Goal: Transaction & Acquisition: Purchase product/service

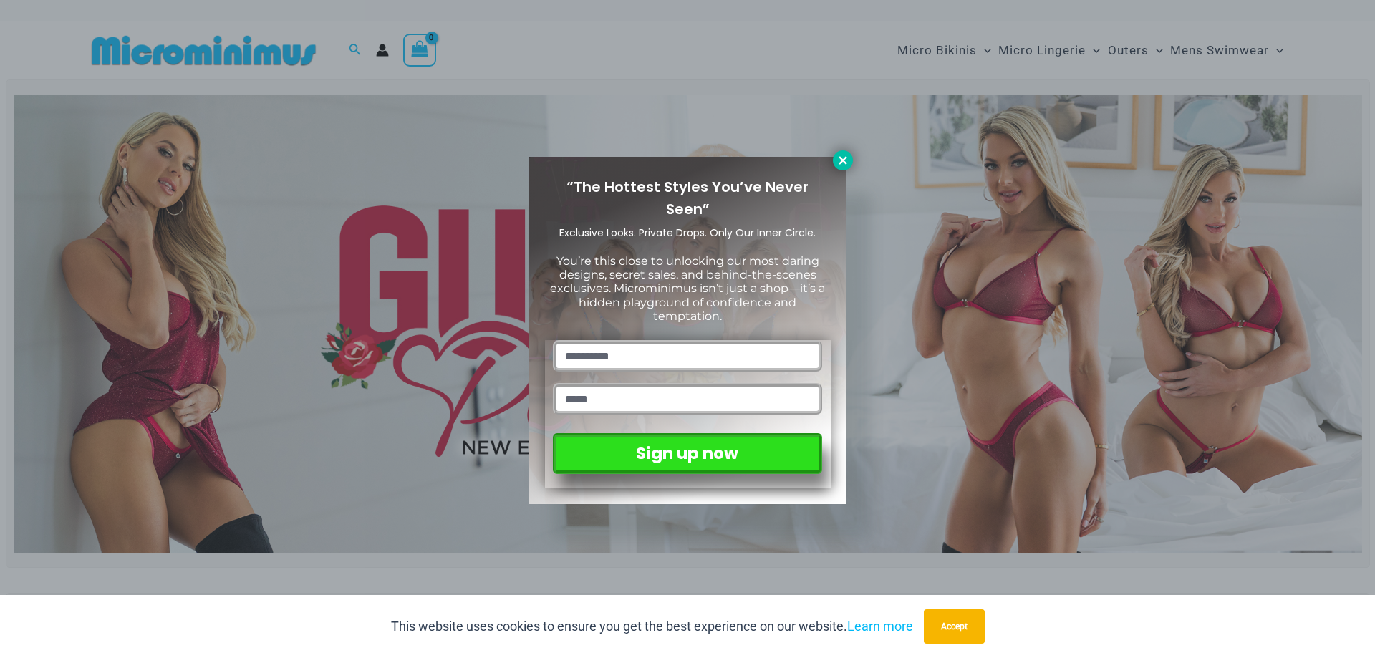
click at [840, 158] on icon at bounding box center [843, 160] width 8 height 8
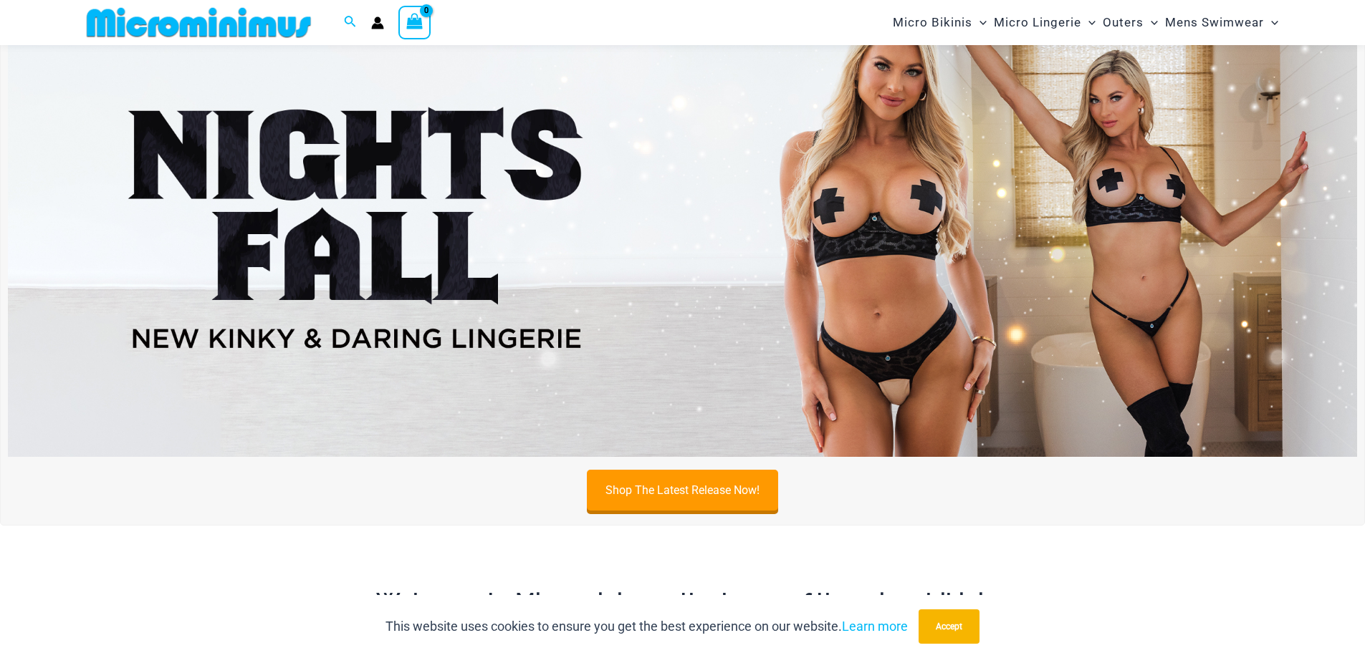
scroll to position [634, 0]
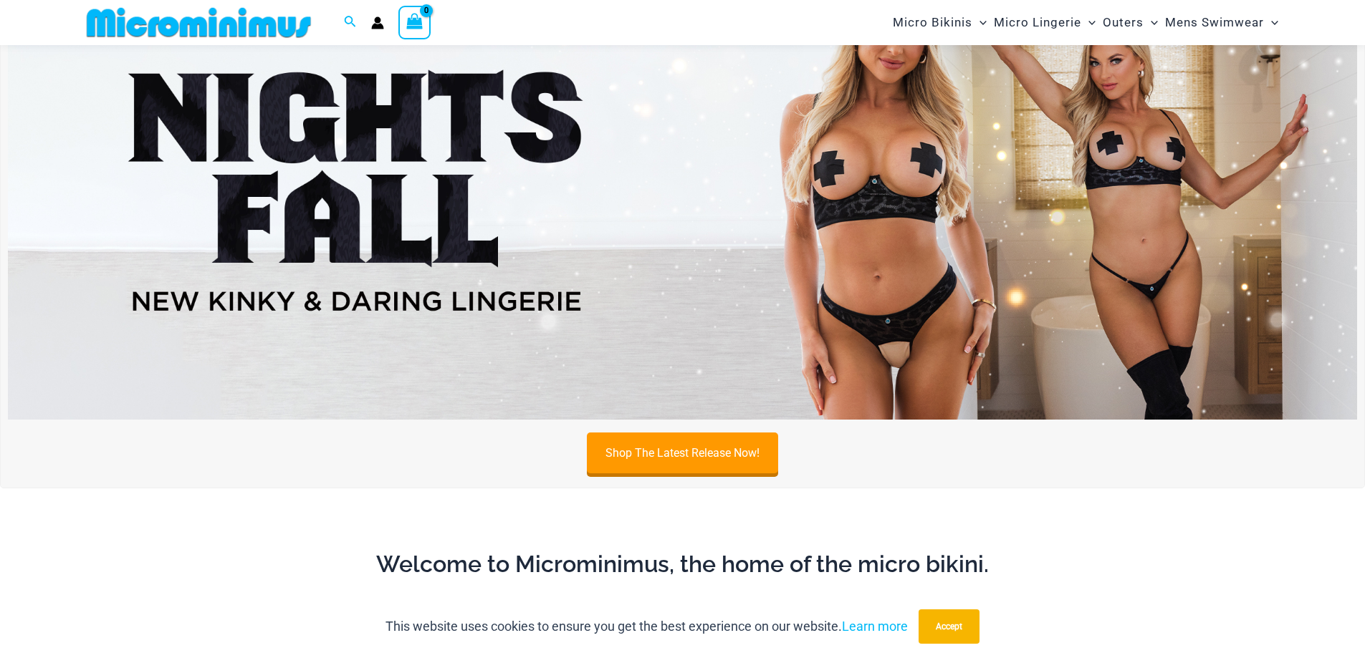
click at [1162, 279] on img at bounding box center [682, 190] width 1349 height 458
click at [590, 249] on img at bounding box center [682, 190] width 1349 height 458
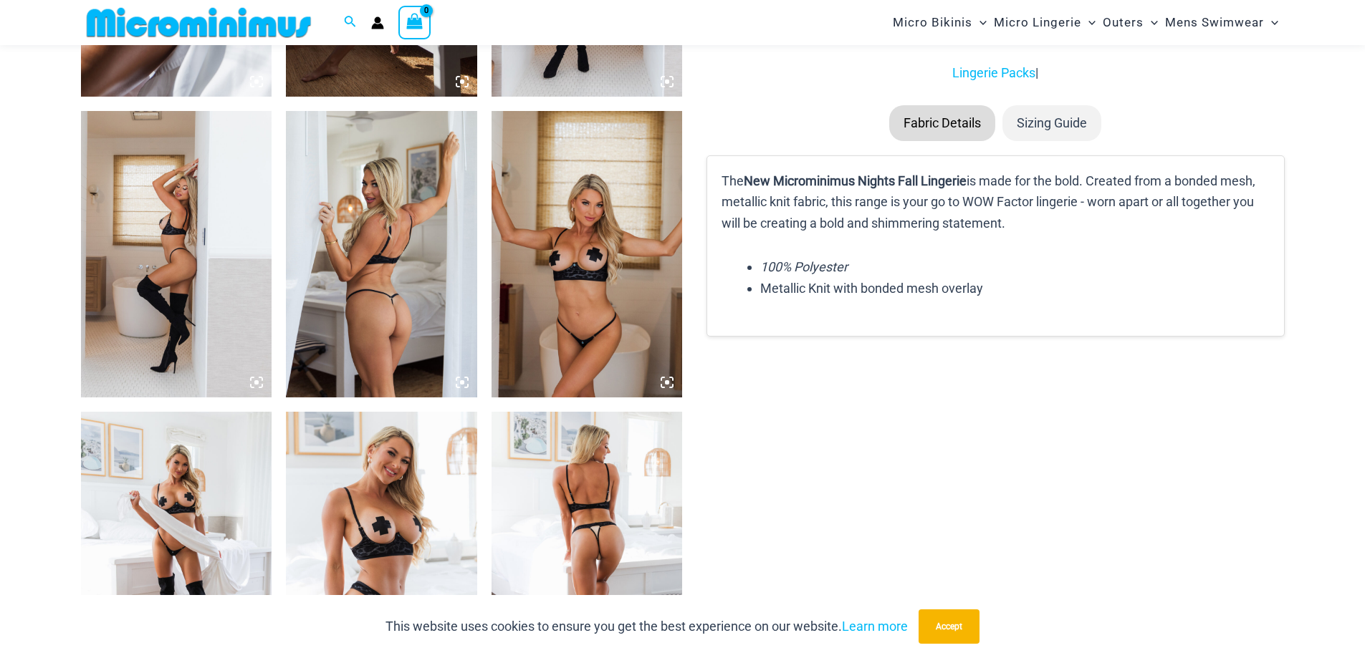
scroll to position [1850, 0]
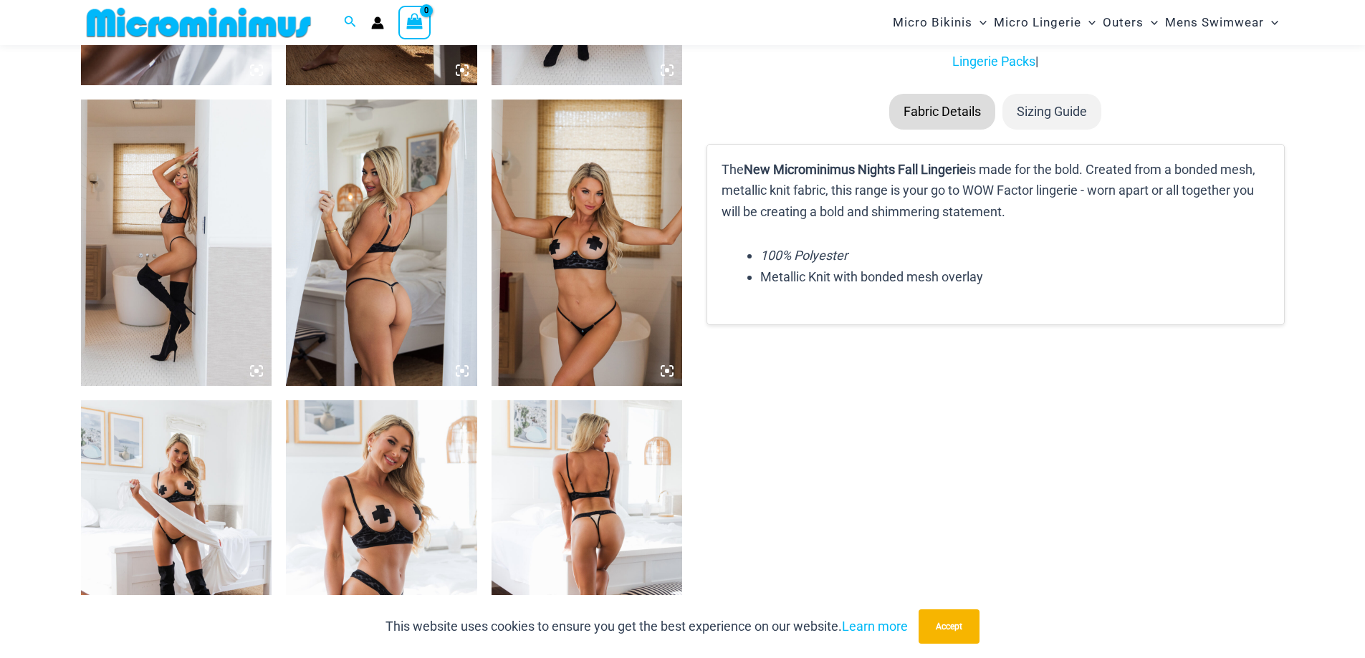
click at [592, 271] on img at bounding box center [586, 243] width 191 height 287
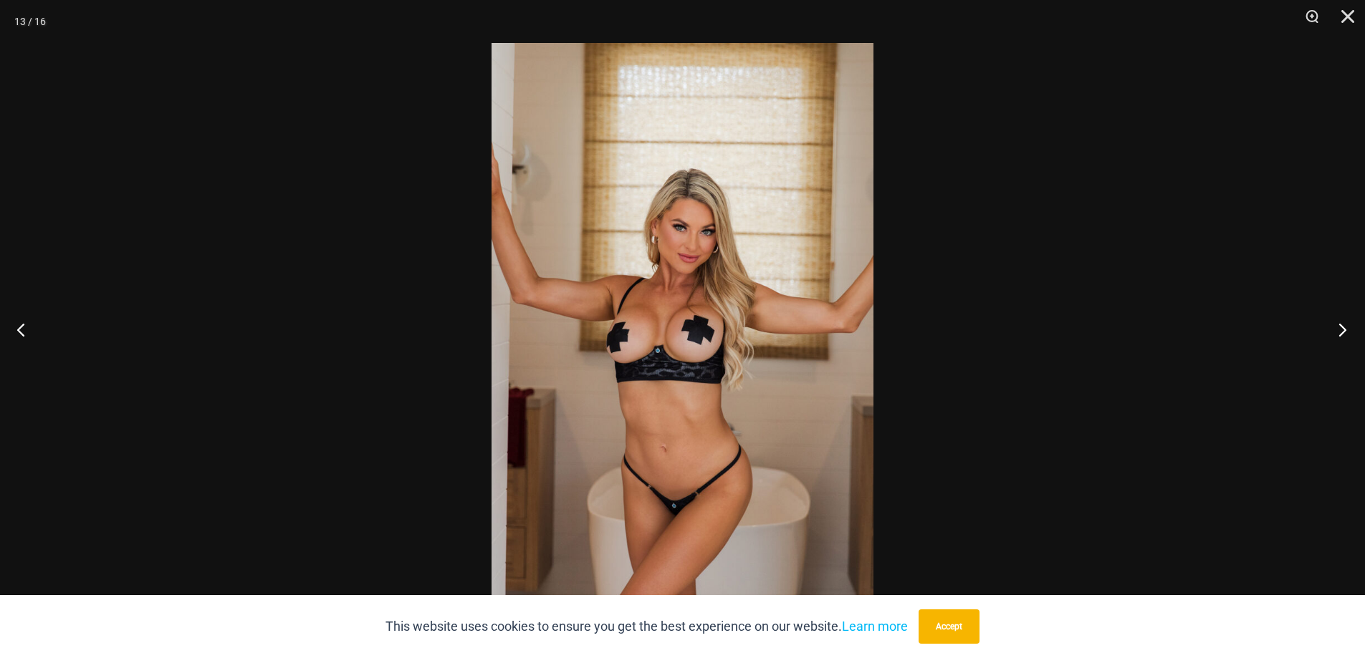
click at [1337, 333] on button "Next" at bounding box center [1338, 330] width 54 height 72
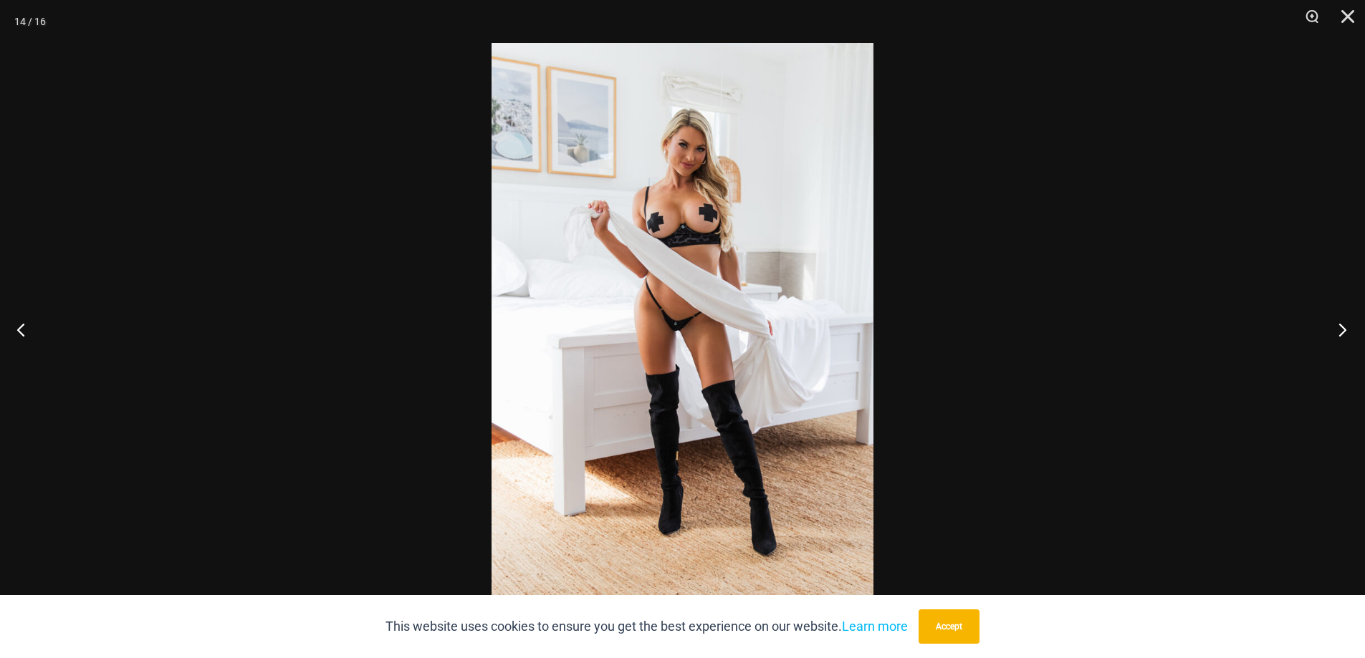
click at [1338, 333] on button "Next" at bounding box center [1338, 330] width 54 height 72
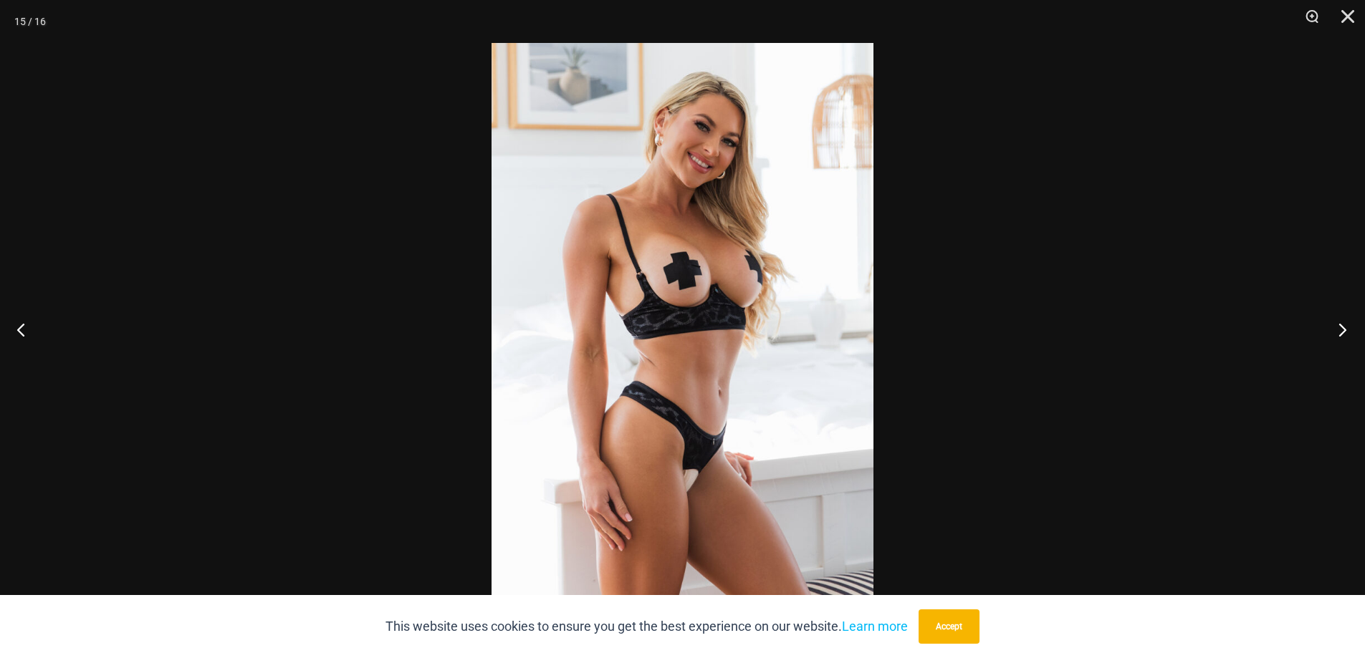
click at [1338, 333] on button "Next" at bounding box center [1338, 330] width 54 height 72
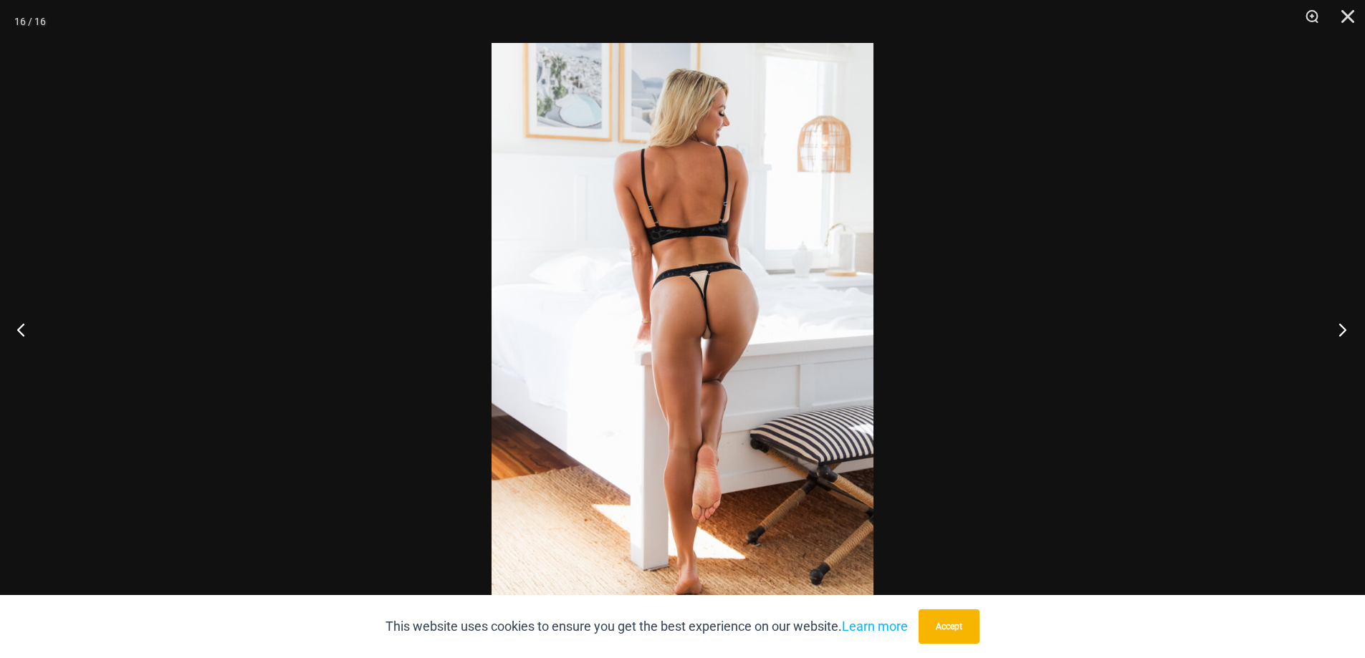
click at [1338, 333] on button "Next" at bounding box center [1338, 330] width 54 height 72
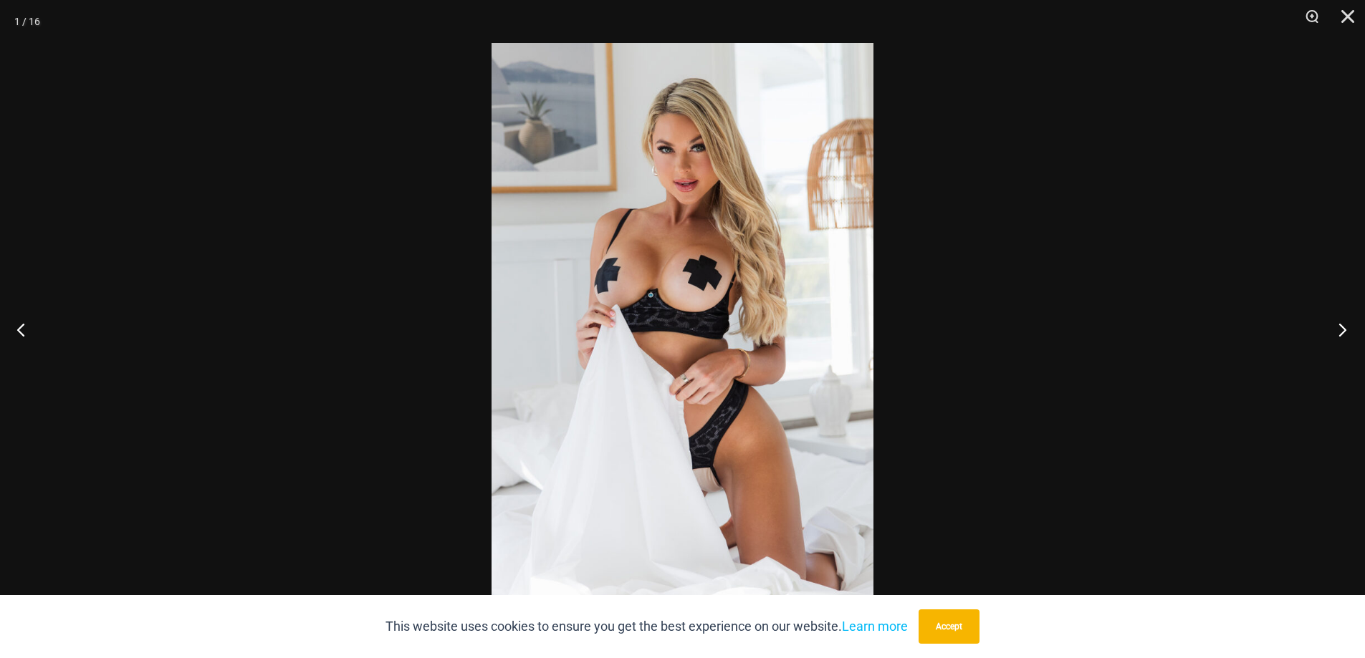
click at [1338, 333] on button "Next" at bounding box center [1338, 330] width 54 height 72
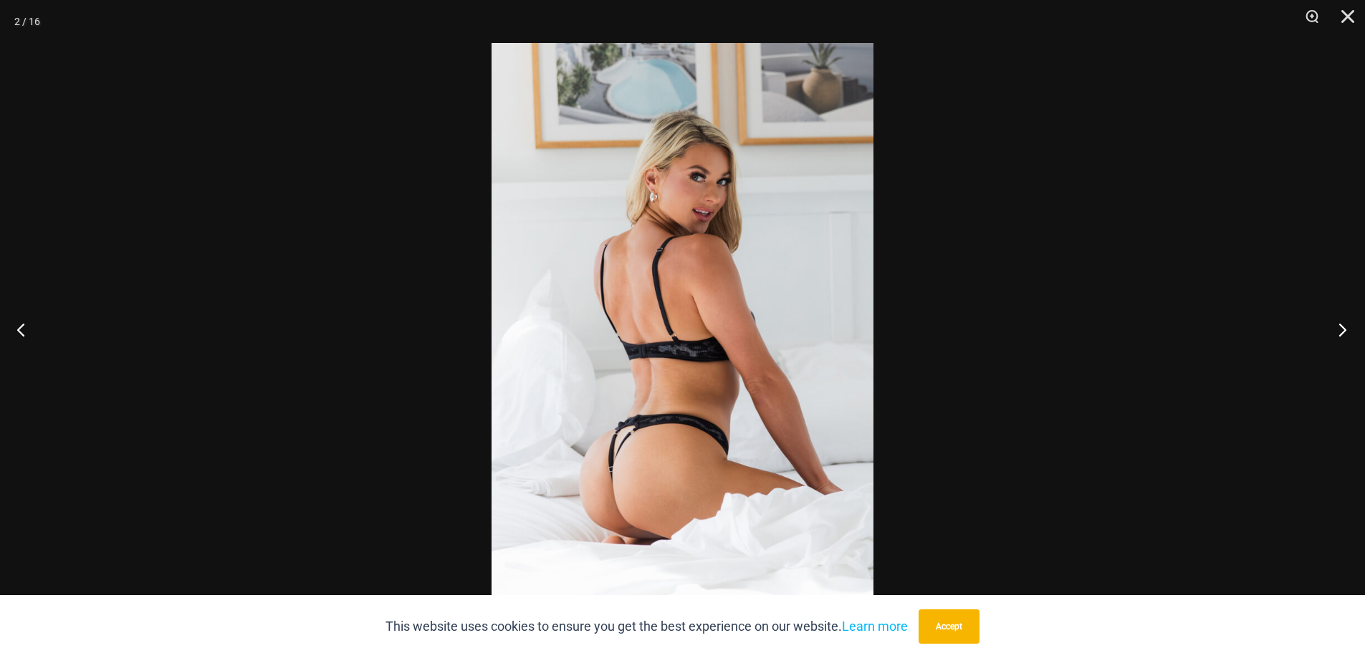
click at [1338, 333] on button "Next" at bounding box center [1338, 330] width 54 height 72
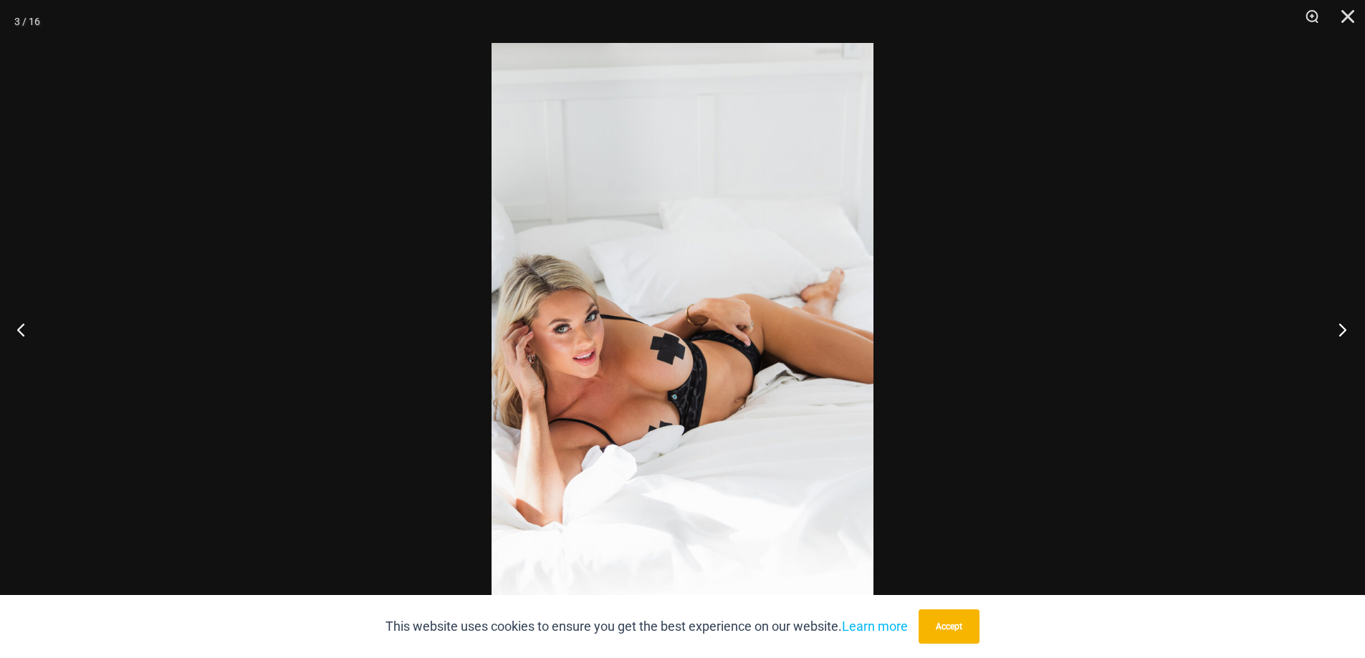
click at [1338, 333] on button "Next" at bounding box center [1338, 330] width 54 height 72
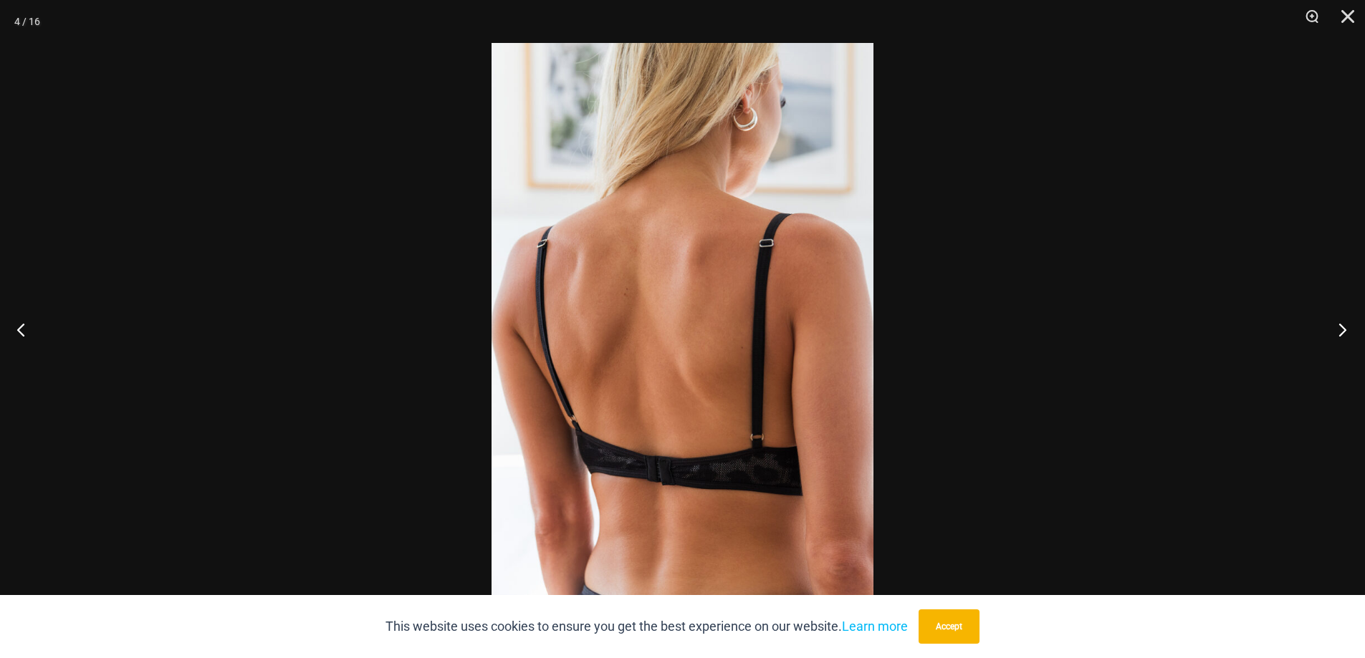
click at [1338, 333] on button "Next" at bounding box center [1338, 330] width 54 height 72
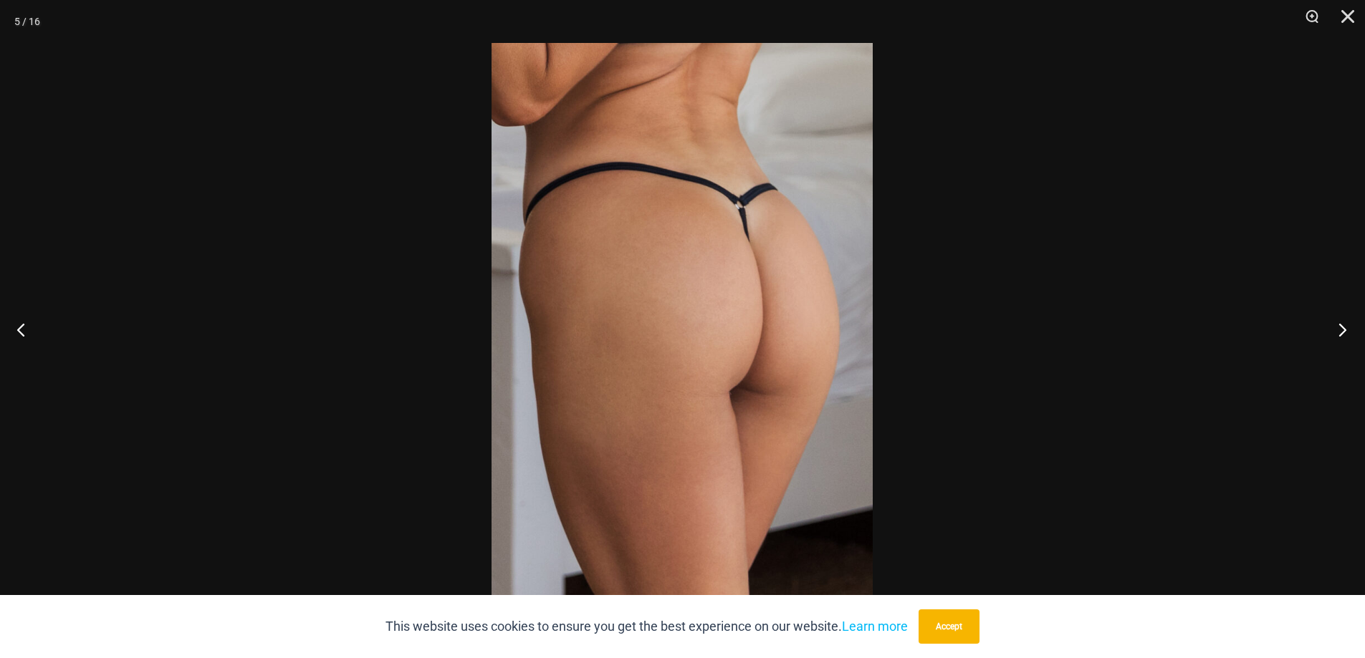
click at [1338, 333] on button "Next" at bounding box center [1338, 330] width 54 height 72
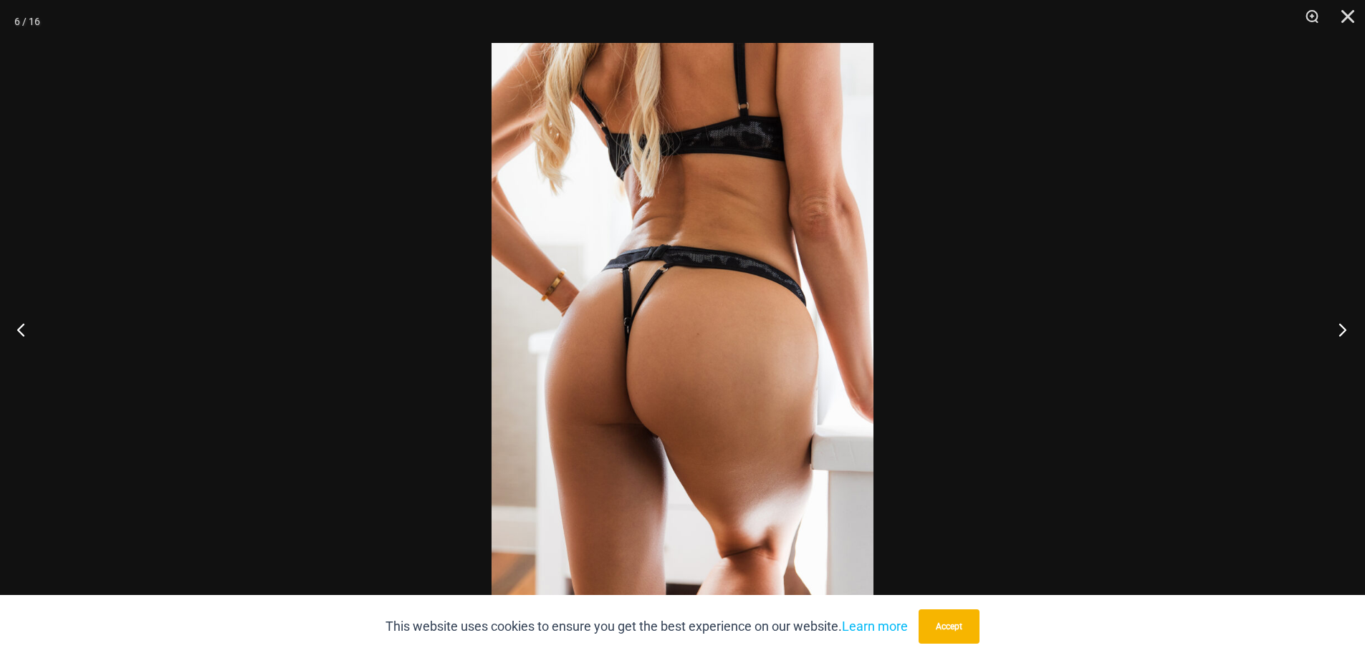
click at [1338, 333] on button "Next" at bounding box center [1338, 330] width 54 height 72
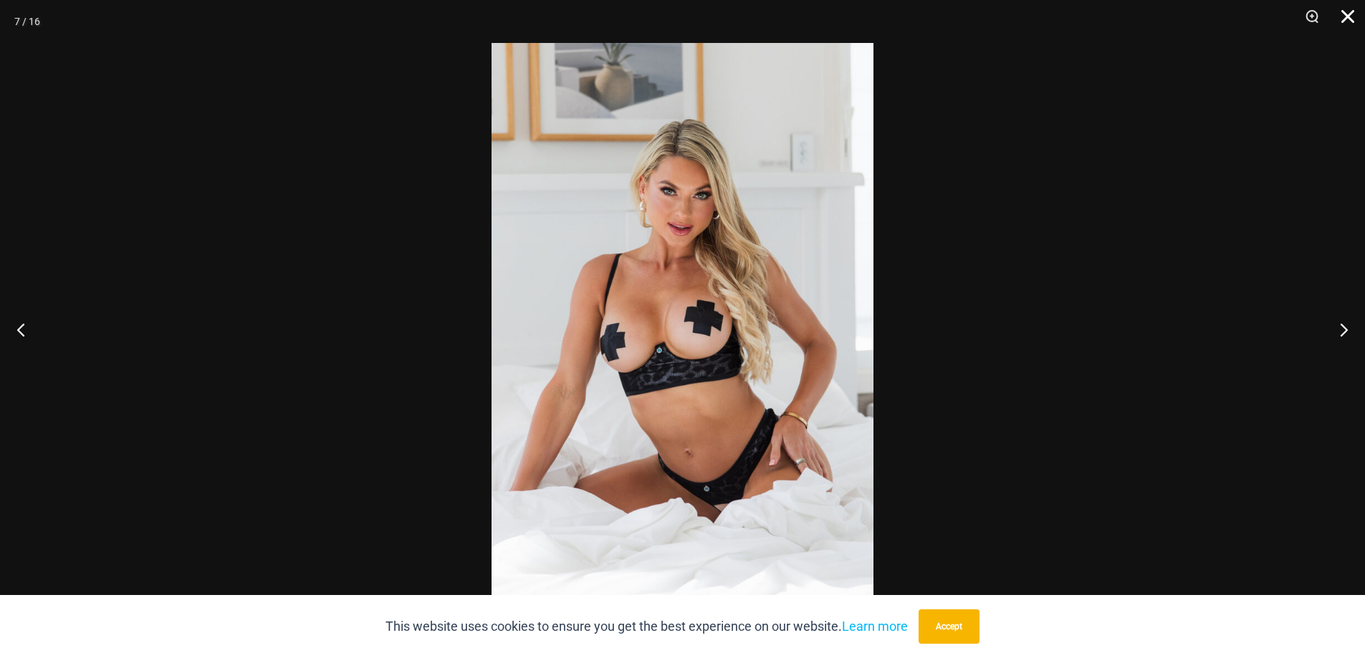
click at [1339, 14] on button "Close" at bounding box center [1342, 21] width 36 height 43
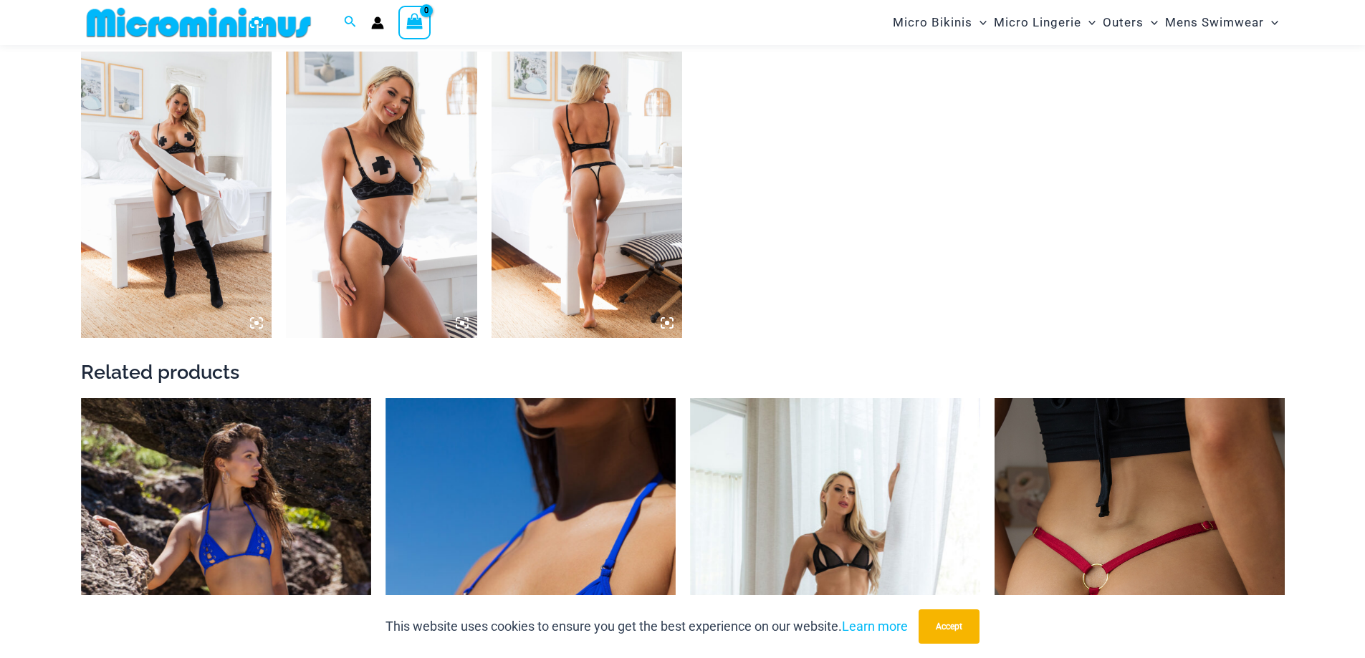
scroll to position [2352, 0]
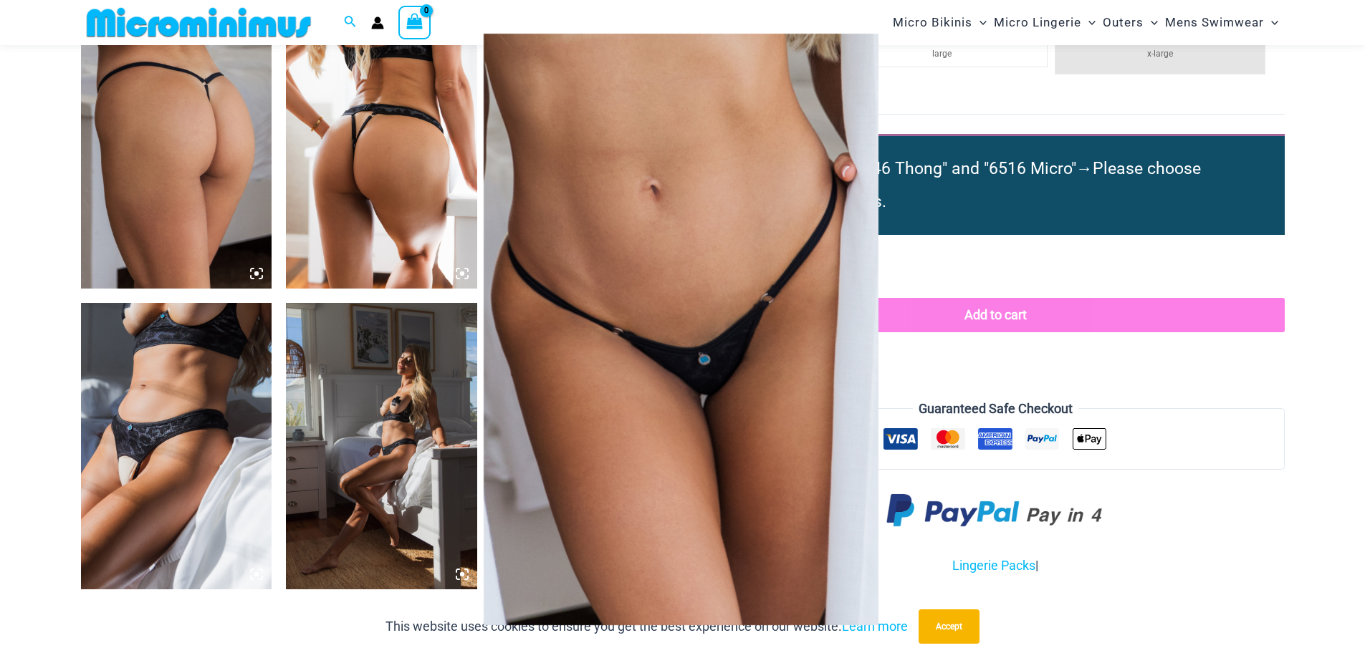
scroll to position [1348, 0]
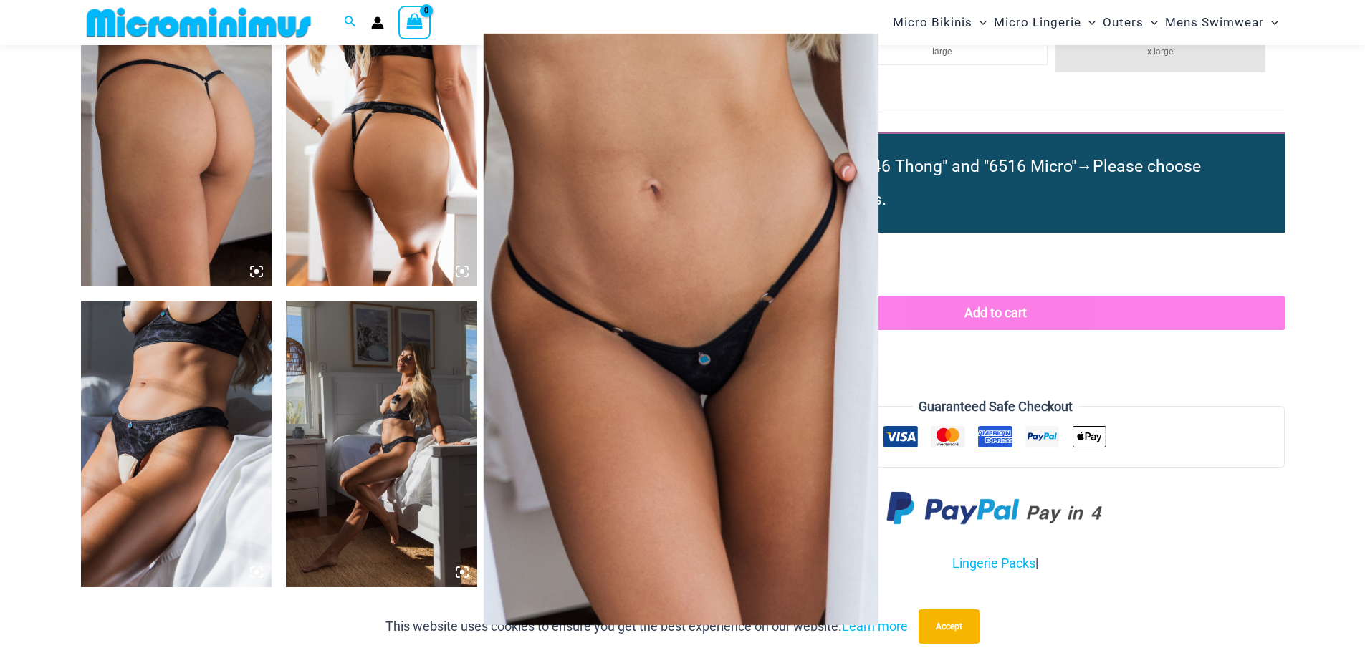
click at [735, 292] on img at bounding box center [681, 330] width 395 height 592
click at [971, 106] on div at bounding box center [682, 329] width 1365 height 658
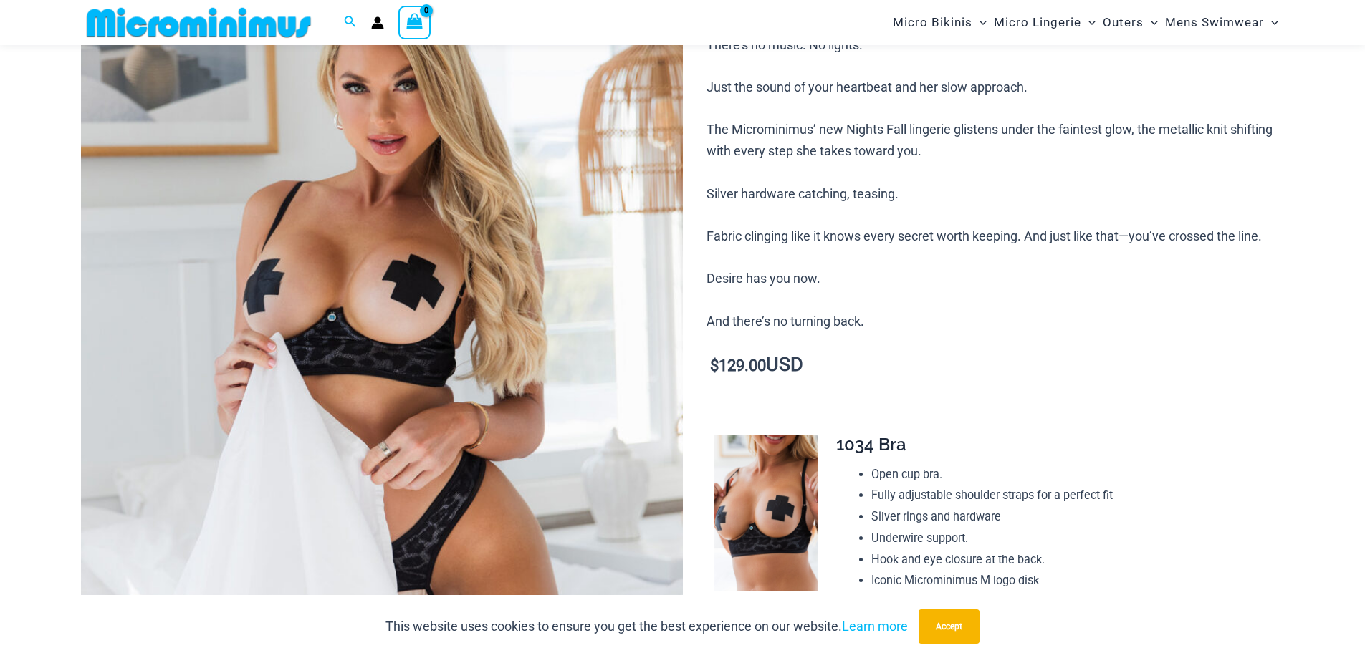
scroll to position [0, 0]
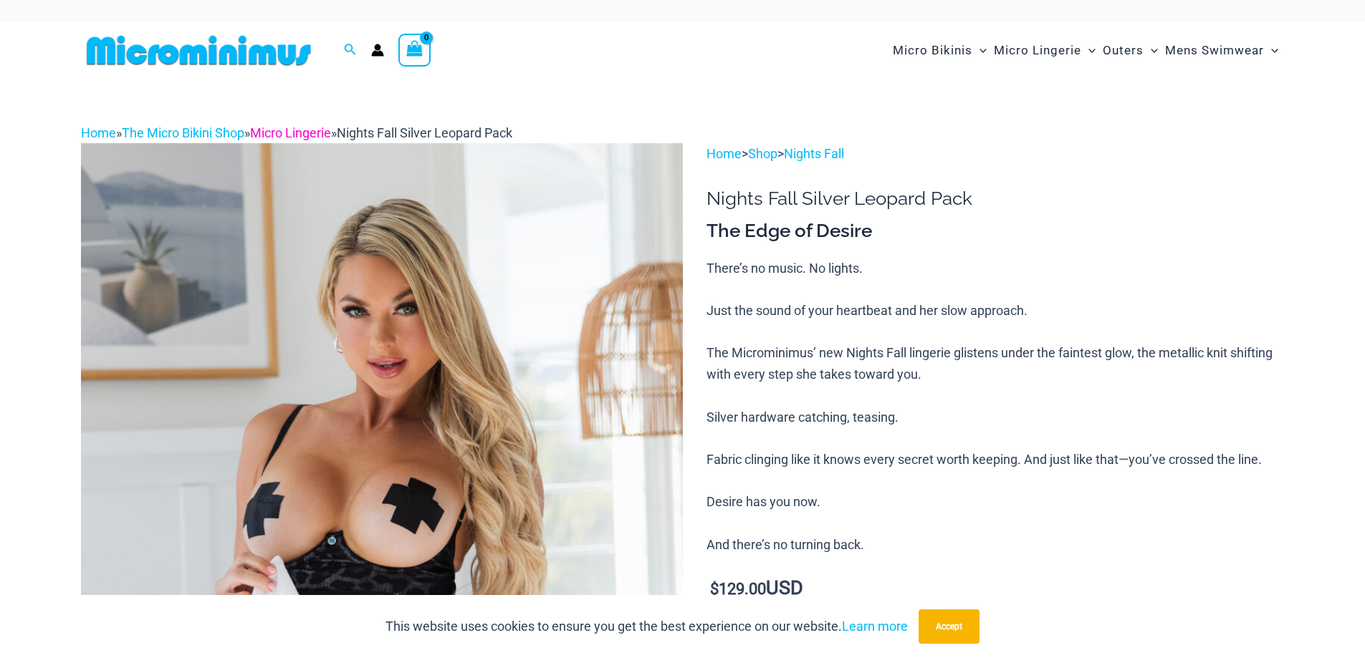
click at [322, 127] on link "Micro Lingerie" at bounding box center [290, 132] width 81 height 15
